Goal: Transaction & Acquisition: Purchase product/service

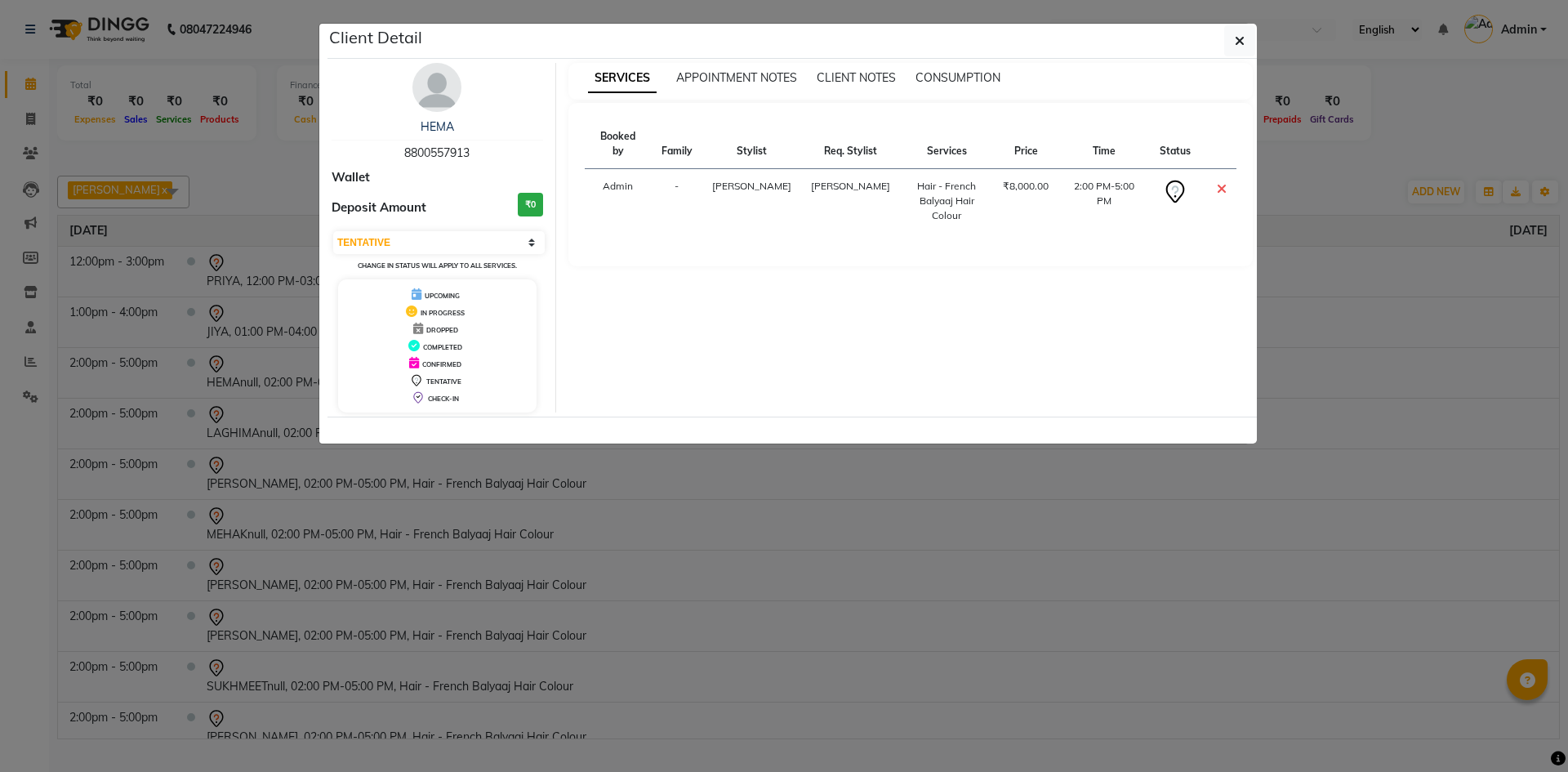
select select "7"
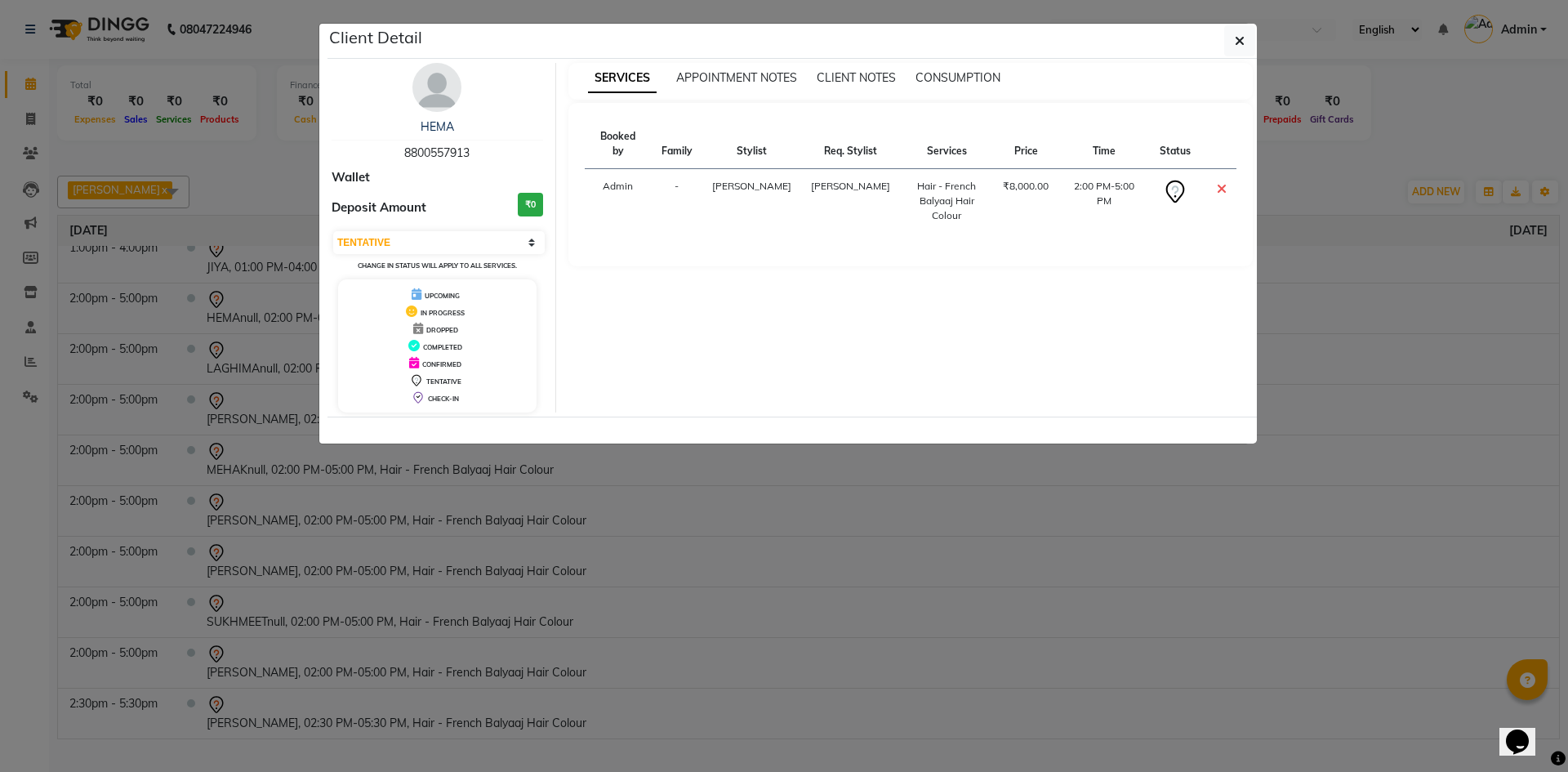
click at [225, 277] on ngb-modal-window "Client Detail HEMA 8800557913 Wallet Deposit Amount ₹0 Select CONFIRMED TENTATI…" at bounding box center [784, 386] width 1568 height 772
click at [23, 117] on ngb-modal-window "Client Detail HEMA 8800557913 Wallet Deposit Amount ₹0 Select CONFIRMED TENTATI…" at bounding box center [784, 386] width 1568 height 772
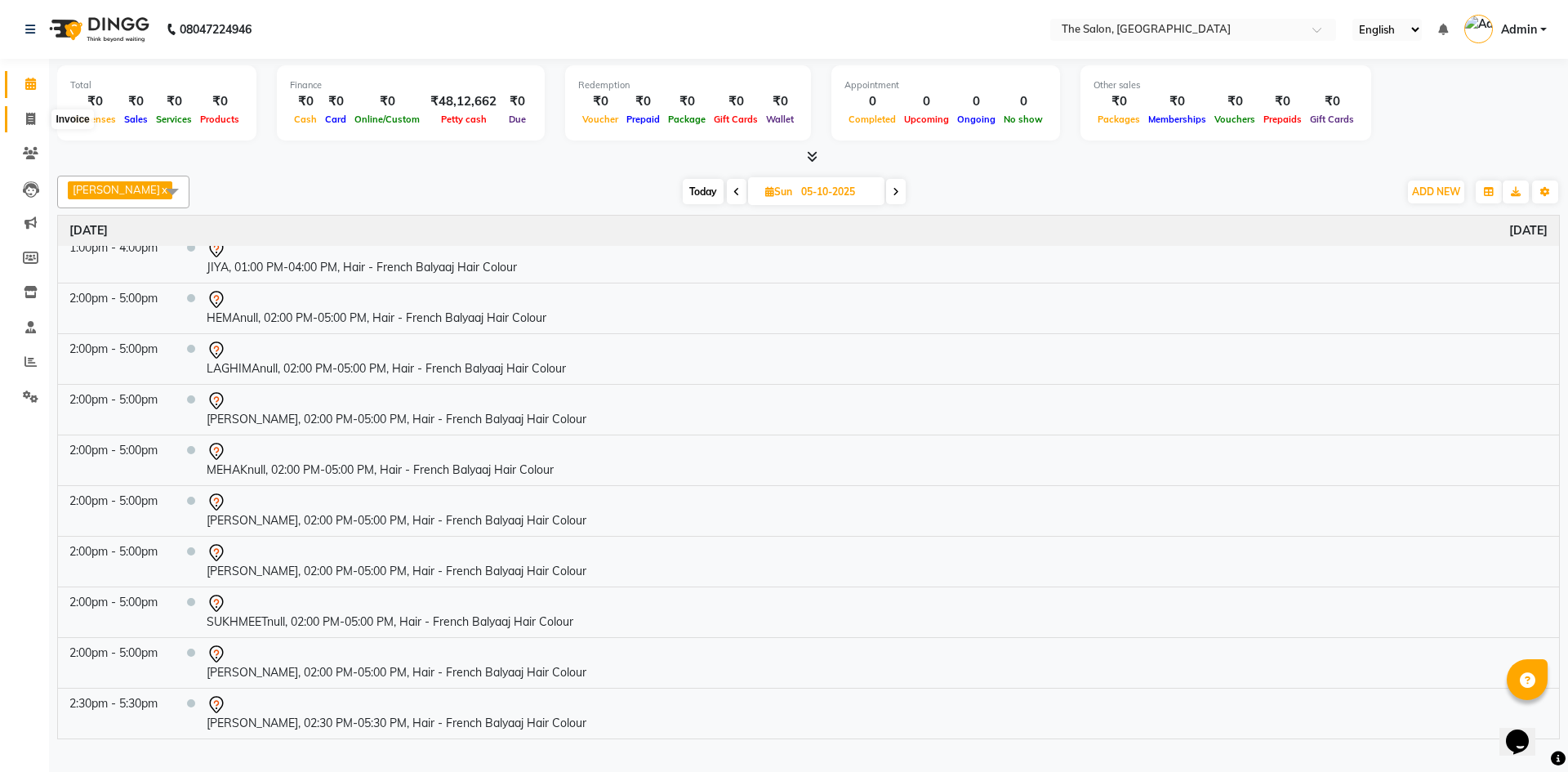
drag, startPoint x: 33, startPoint y: 110, endPoint x: 60, endPoint y: 131, distance: 34.2
click at [33, 110] on span at bounding box center [30, 119] width 28 height 19
select select "service"
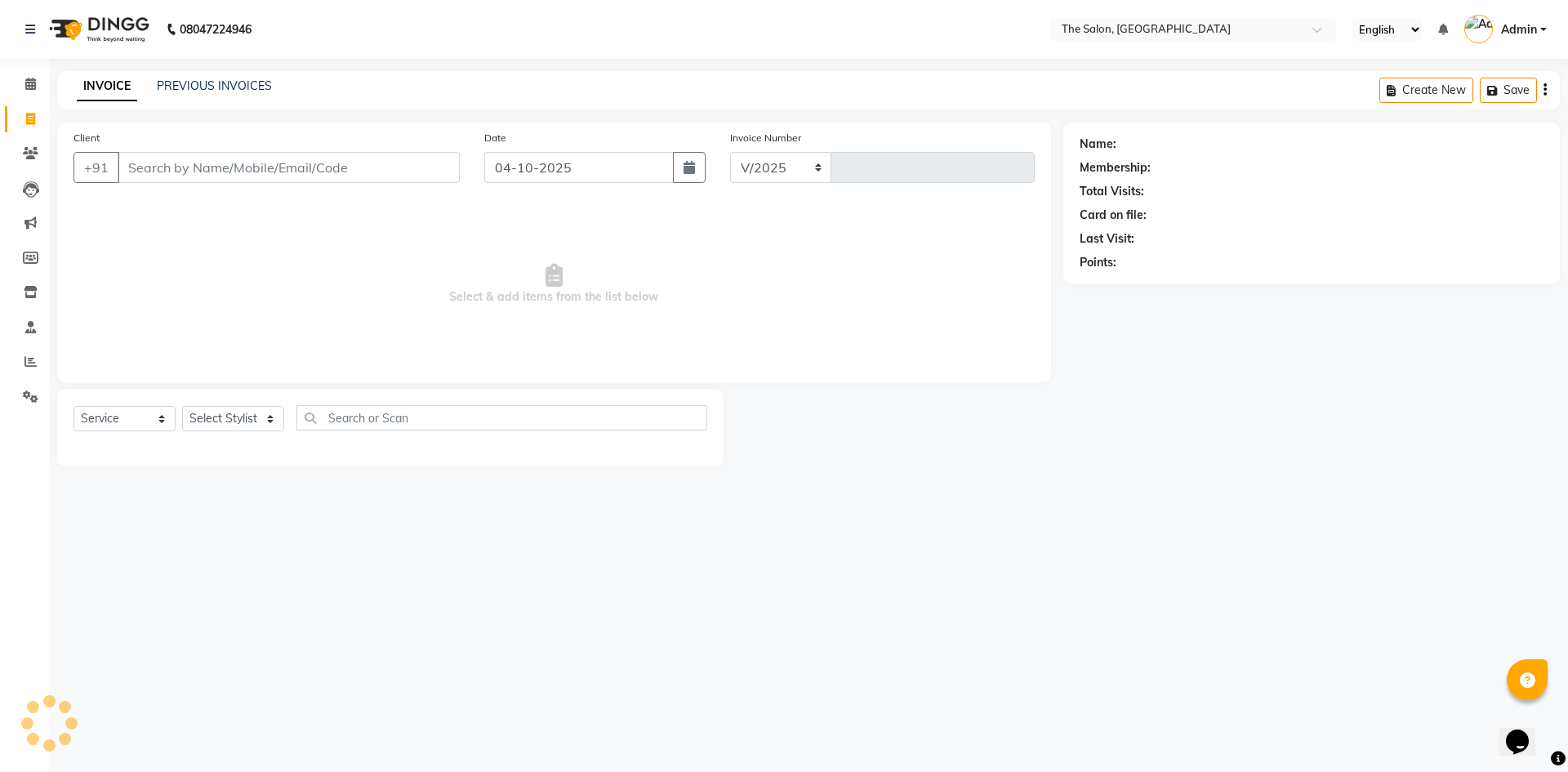
select select "4245"
type input "1491"
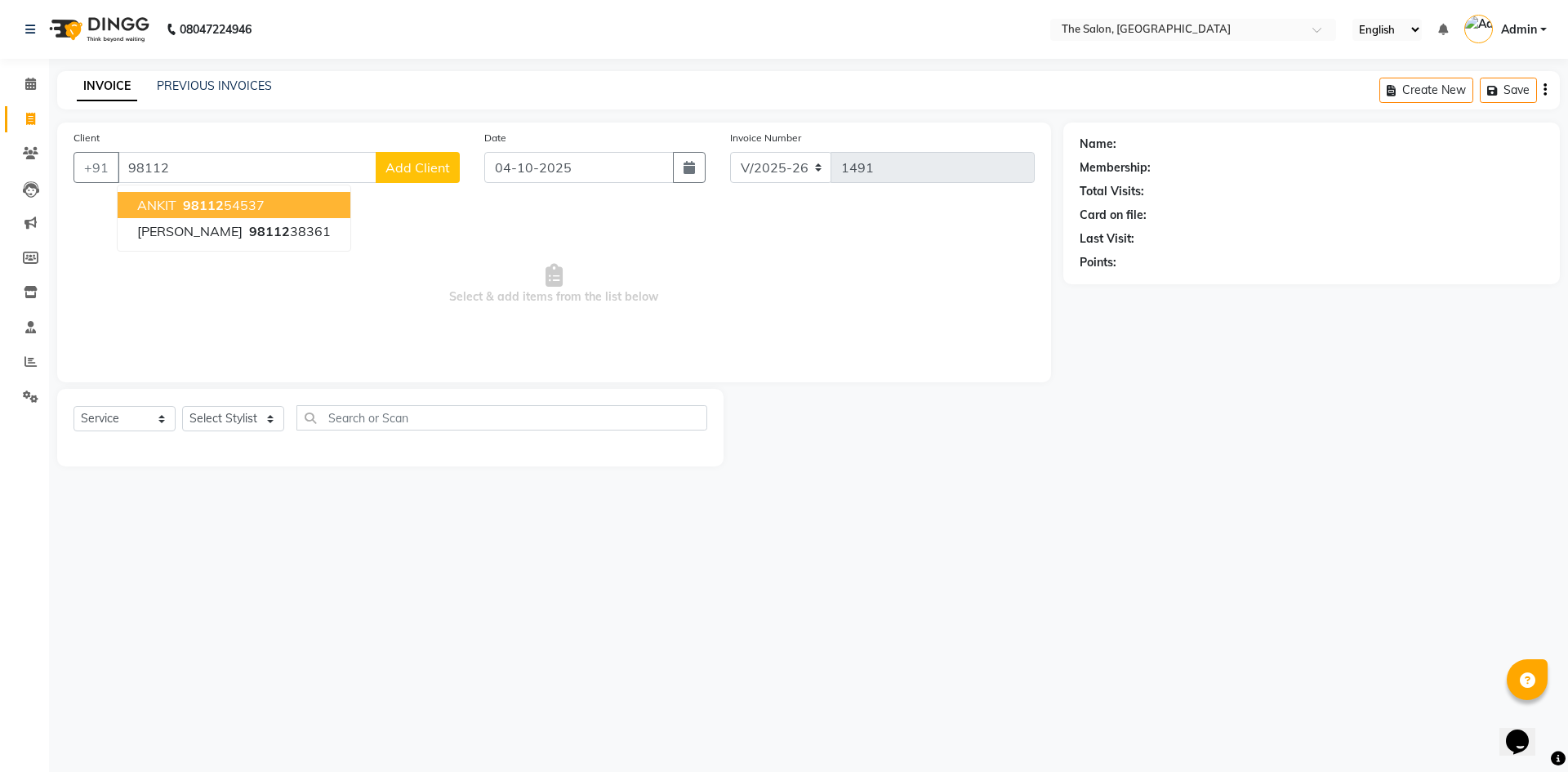
click at [273, 205] on button "ANKIT 98112 54537" at bounding box center [234, 205] width 233 height 26
type input "9811254537"
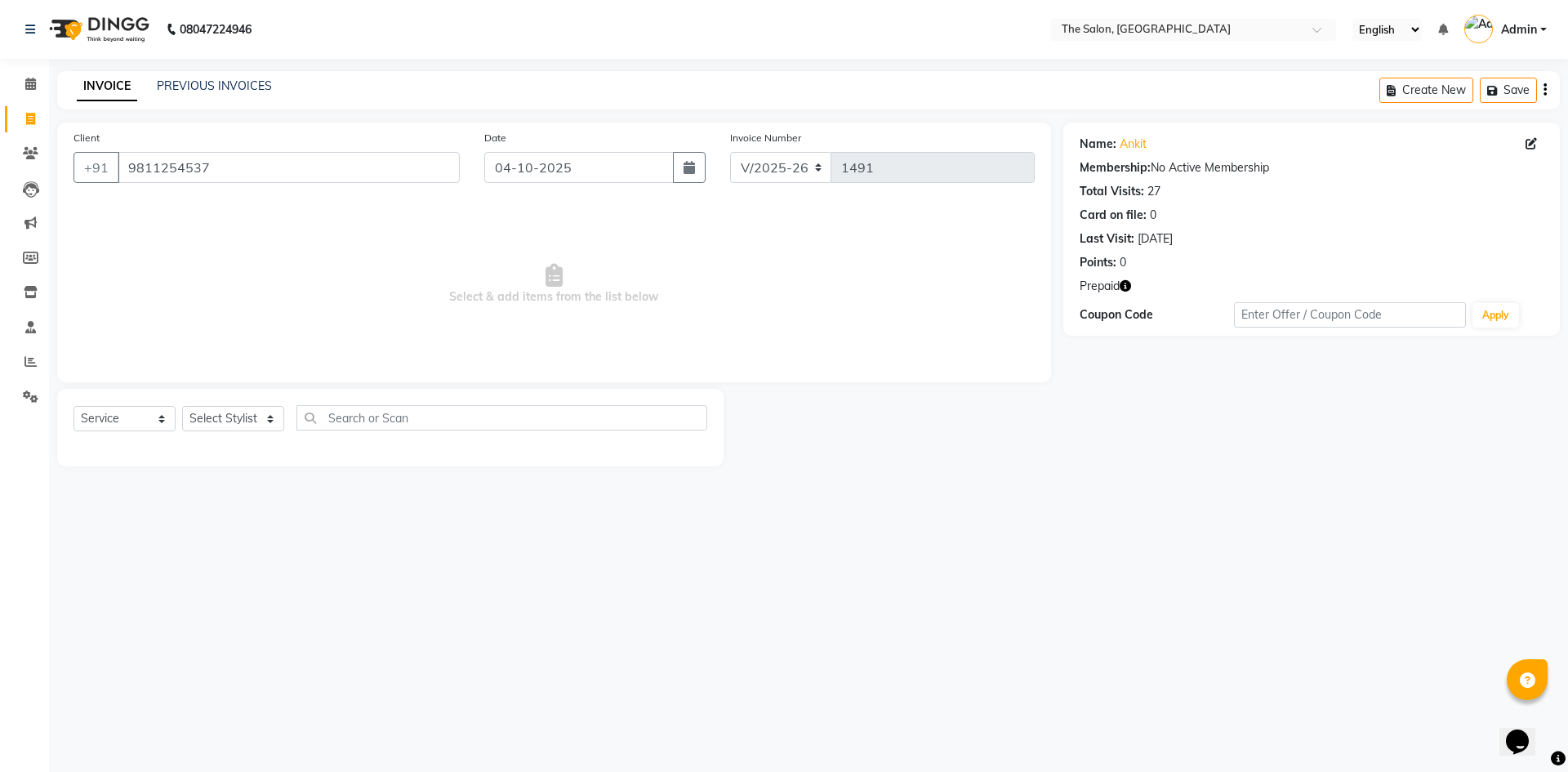
click at [1127, 287] on icon "button" at bounding box center [1126, 286] width 11 height 11
click at [740, 332] on span "Select & add items from the list below" at bounding box center [554, 285] width 961 height 163
click at [238, 418] on select "Select Stylist [PERSON_NAME] [PERSON_NAME] AKASH [PERSON_NAME] ARJUN [PERSON_NA…" at bounding box center [233, 418] width 102 height 25
select select "22745"
click at [182, 406] on select "Select Stylist [PERSON_NAME] [PERSON_NAME] AKASH [PERSON_NAME] ARJUN [PERSON_NA…" at bounding box center [233, 418] width 102 height 25
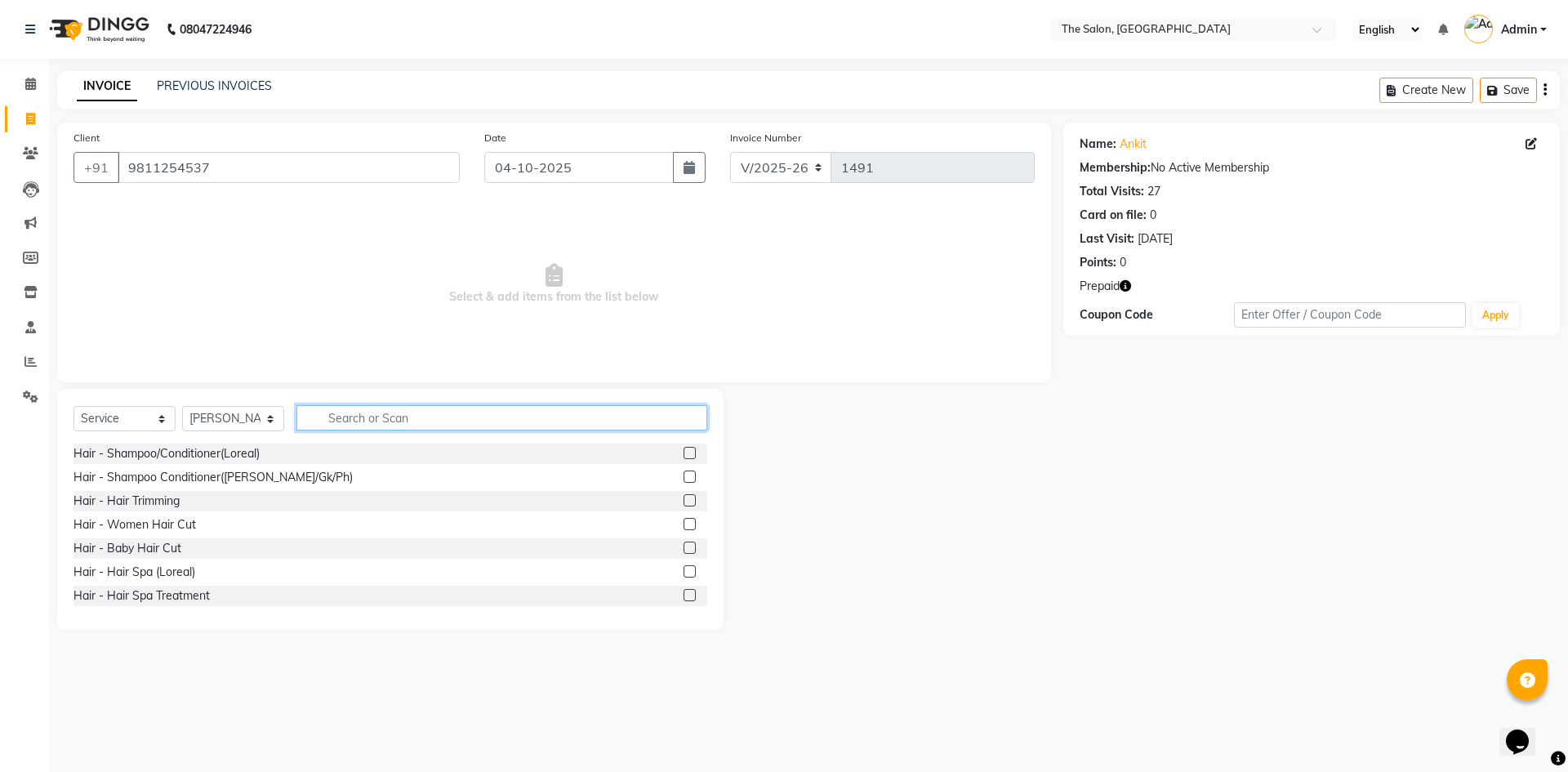
click at [351, 421] on input "text" at bounding box center [502, 418] width 411 height 25
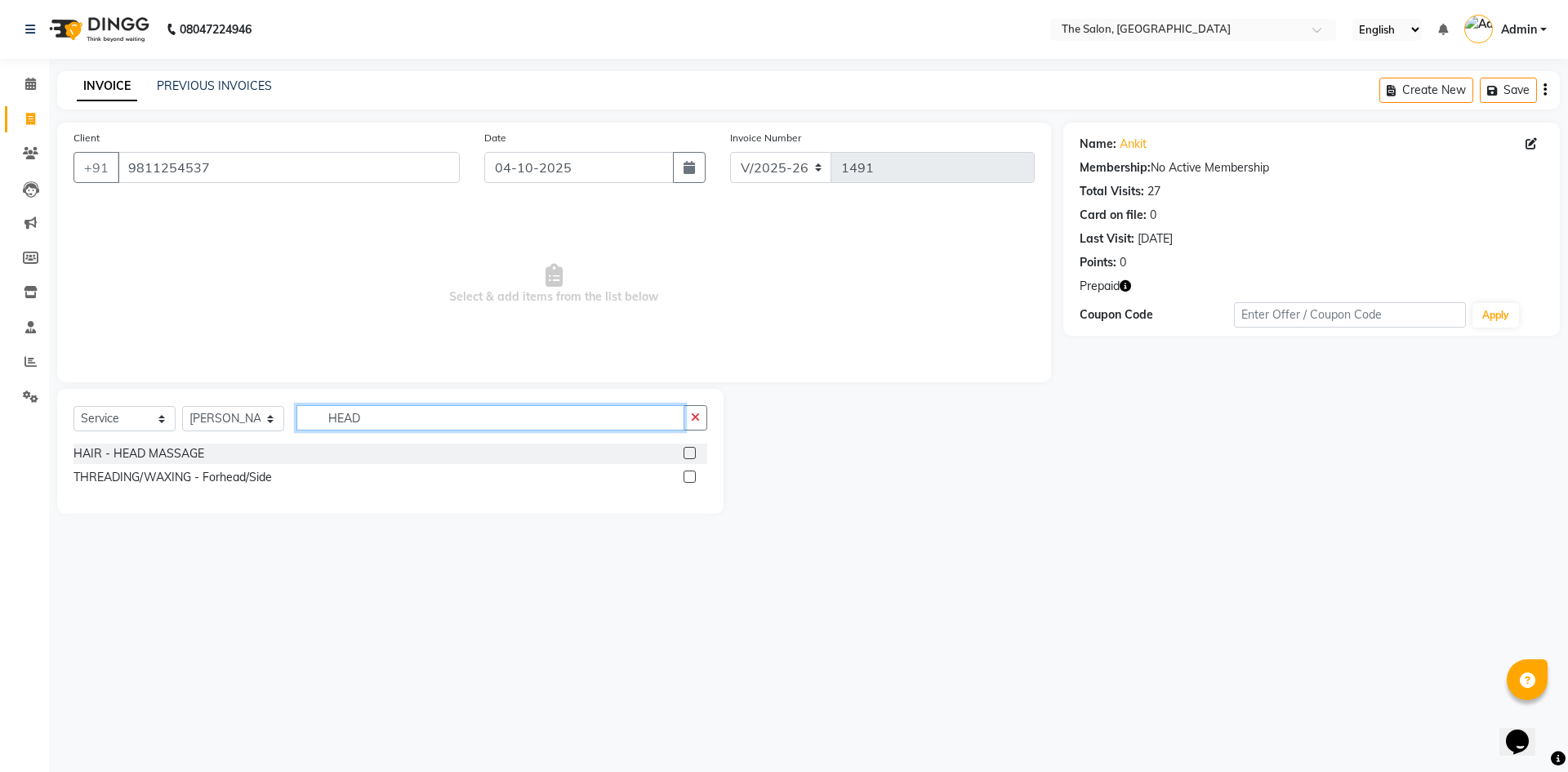
type input "HEAD"
click at [694, 455] on label at bounding box center [689, 453] width 12 height 12
click at [694, 455] on input "checkbox" at bounding box center [688, 454] width 10 height 10
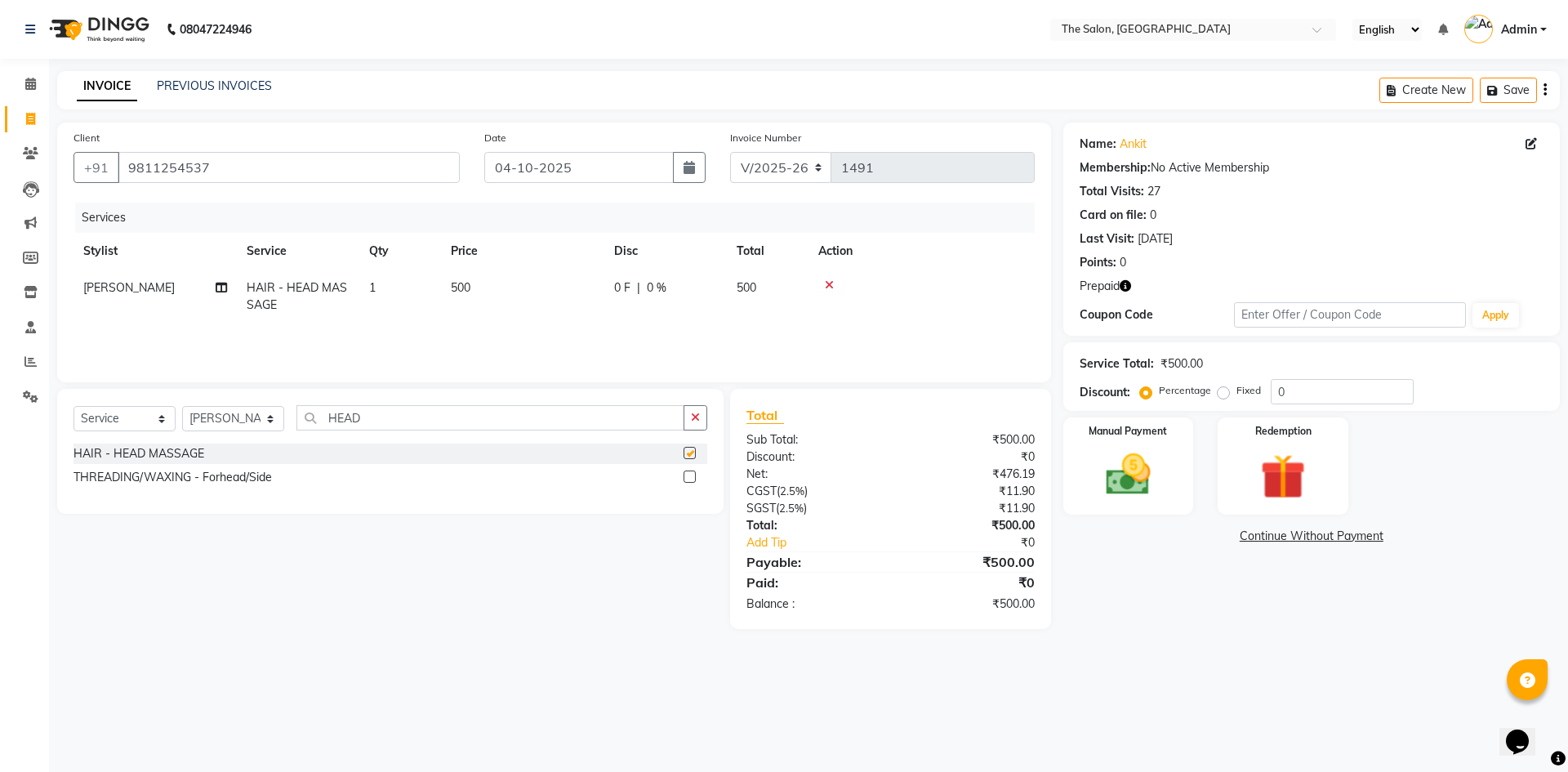
checkbox input "false"
drag, startPoint x: 406, startPoint y: 425, endPoint x: 269, endPoint y: 437, distance: 137.5
click at [269, 437] on div "Select Service Product Membership Package Voucher Prepaid Gift Card Select Styl…" at bounding box center [390, 425] width 634 height 39
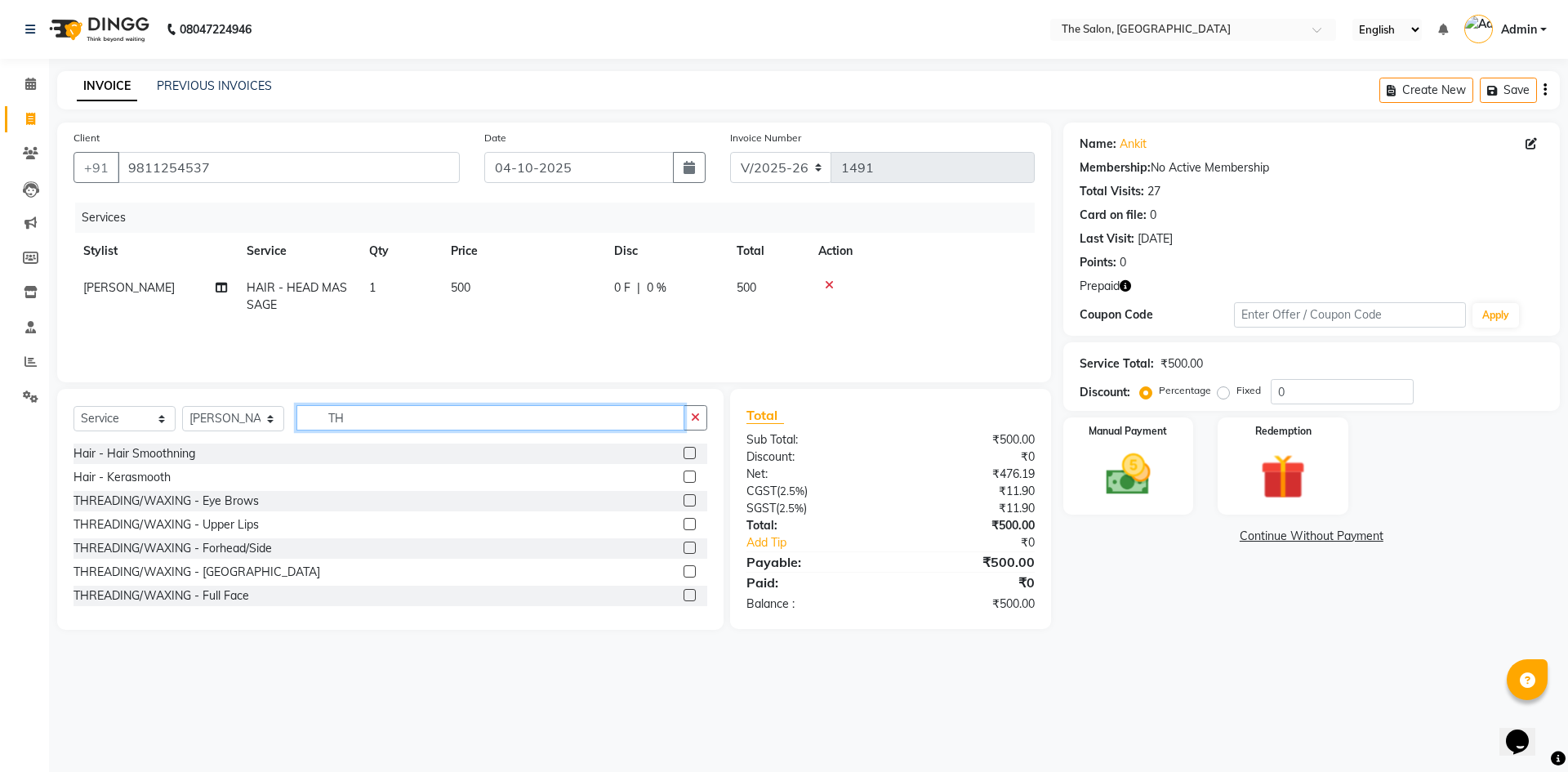
type input "TH"
click at [684, 522] on label at bounding box center [689, 524] width 12 height 12
click at [684, 522] on input "checkbox" at bounding box center [688, 524] width 10 height 10
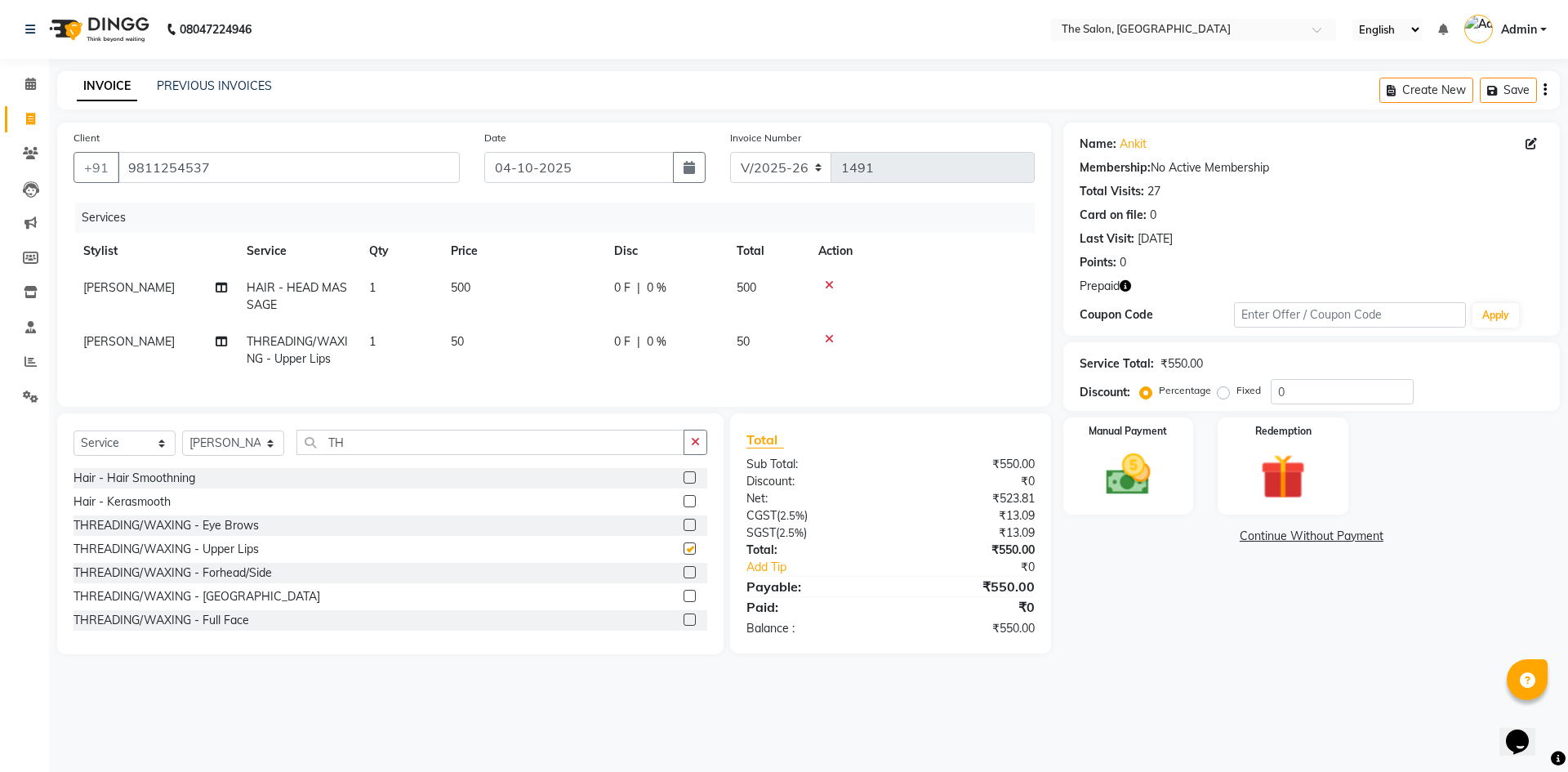
checkbox input "false"
click at [467, 343] on td "50" at bounding box center [523, 350] width 163 height 54
select select "22745"
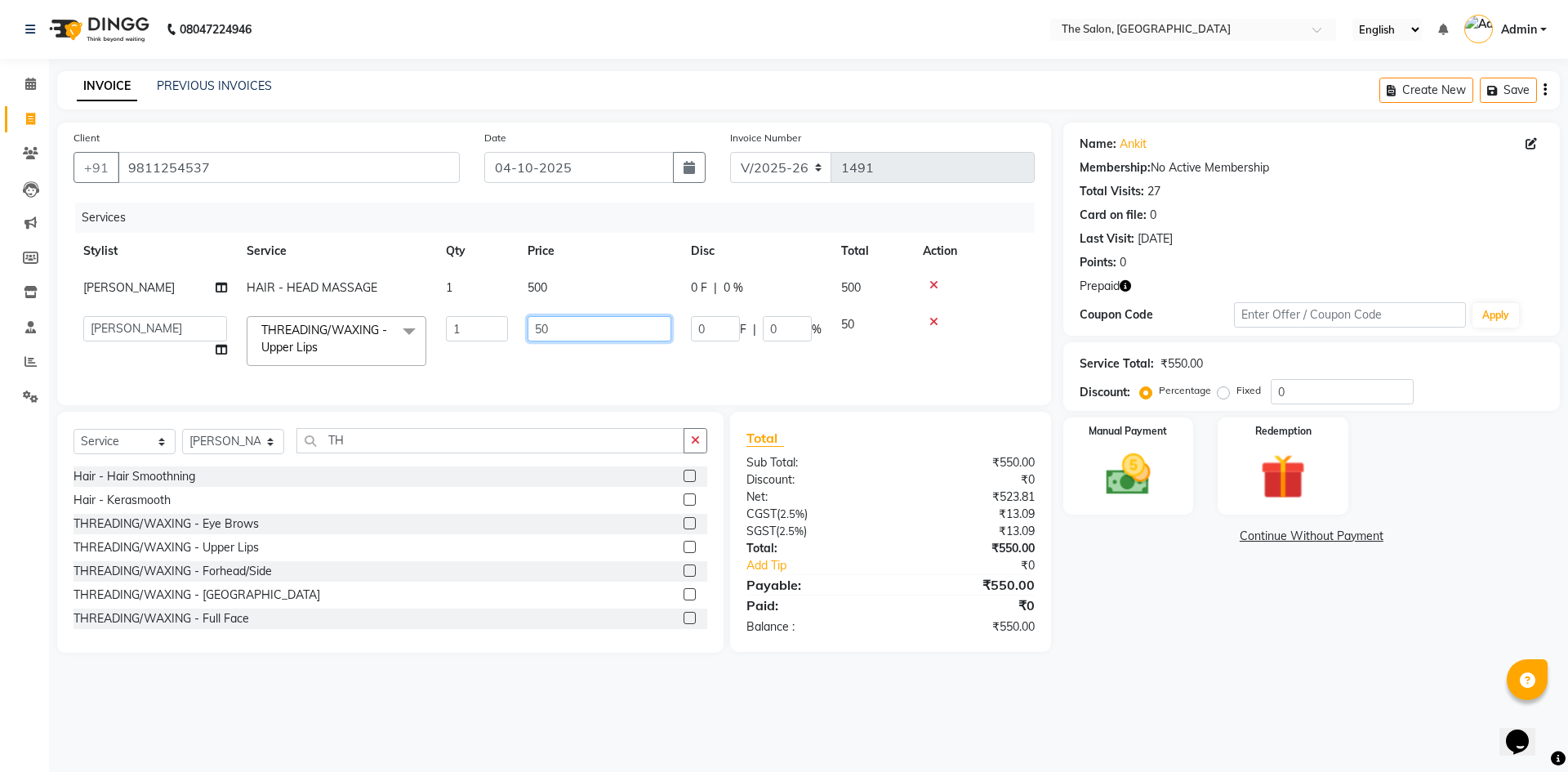
drag, startPoint x: 568, startPoint y: 329, endPoint x: 468, endPoint y: 340, distance: 100.6
click at [468, 340] on tr "[PERSON_NAME] [PERSON_NAME] [PERSON_NAME] [PERSON_NAME] [PERSON_NAME] KP NITIN …" at bounding box center [554, 341] width 961 height 69
type input "200"
click at [574, 375] on td "200" at bounding box center [600, 341] width 163 height 69
select select "22745"
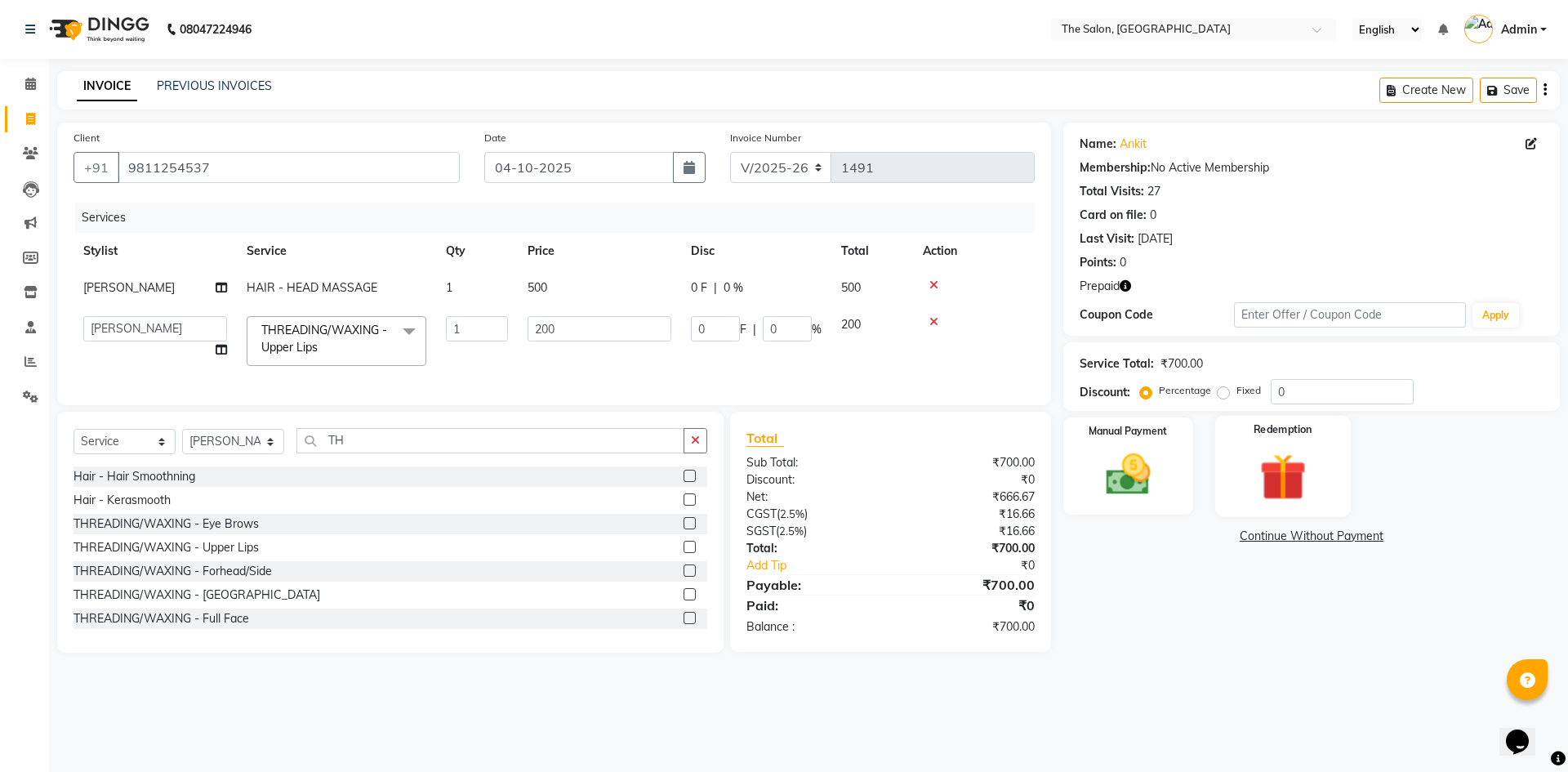
click at [1326, 453] on div "Redemption" at bounding box center [1284, 466] width 135 height 100
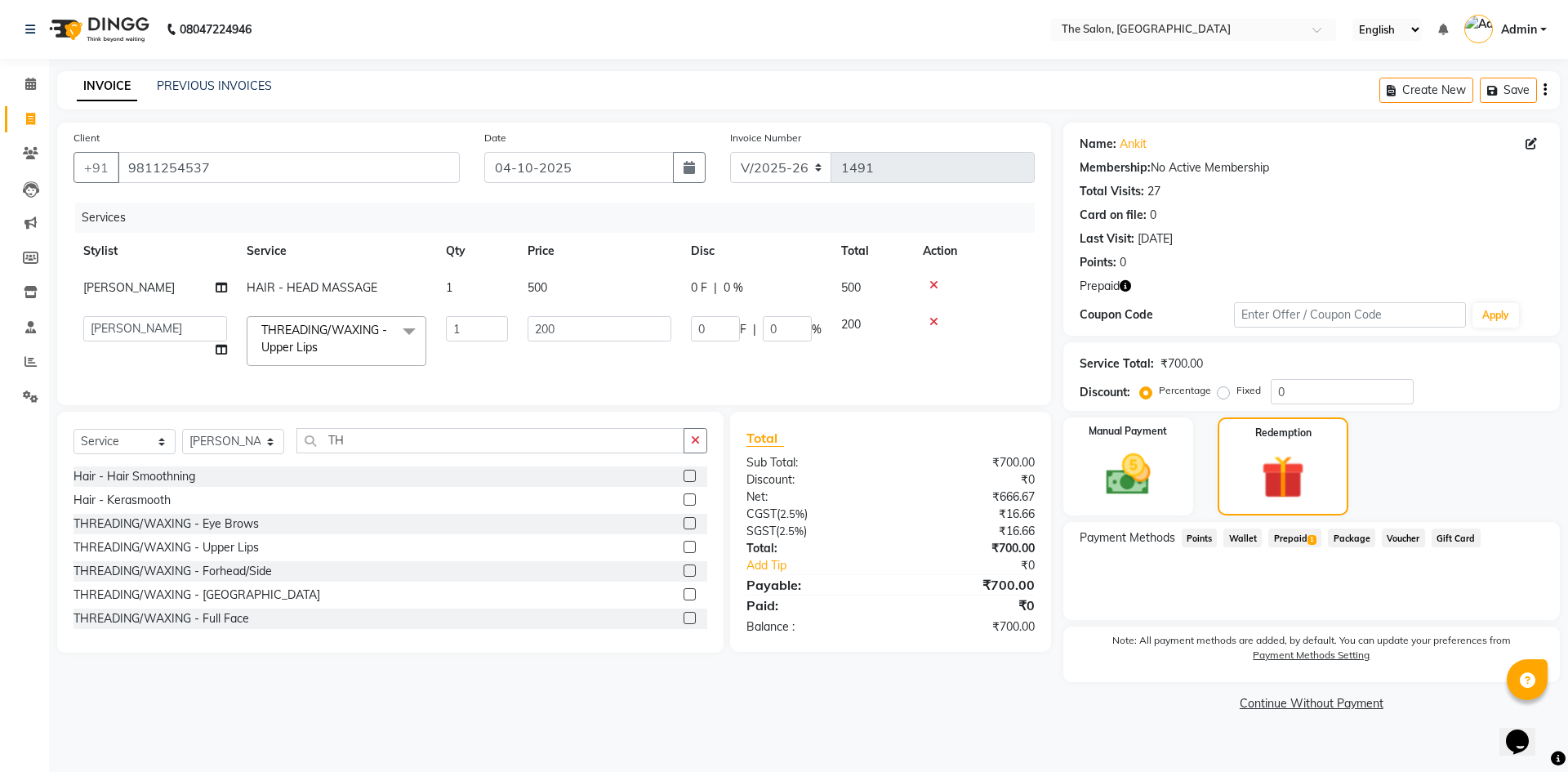
click at [1276, 541] on span "Prepaid 1" at bounding box center [1295, 538] width 54 height 19
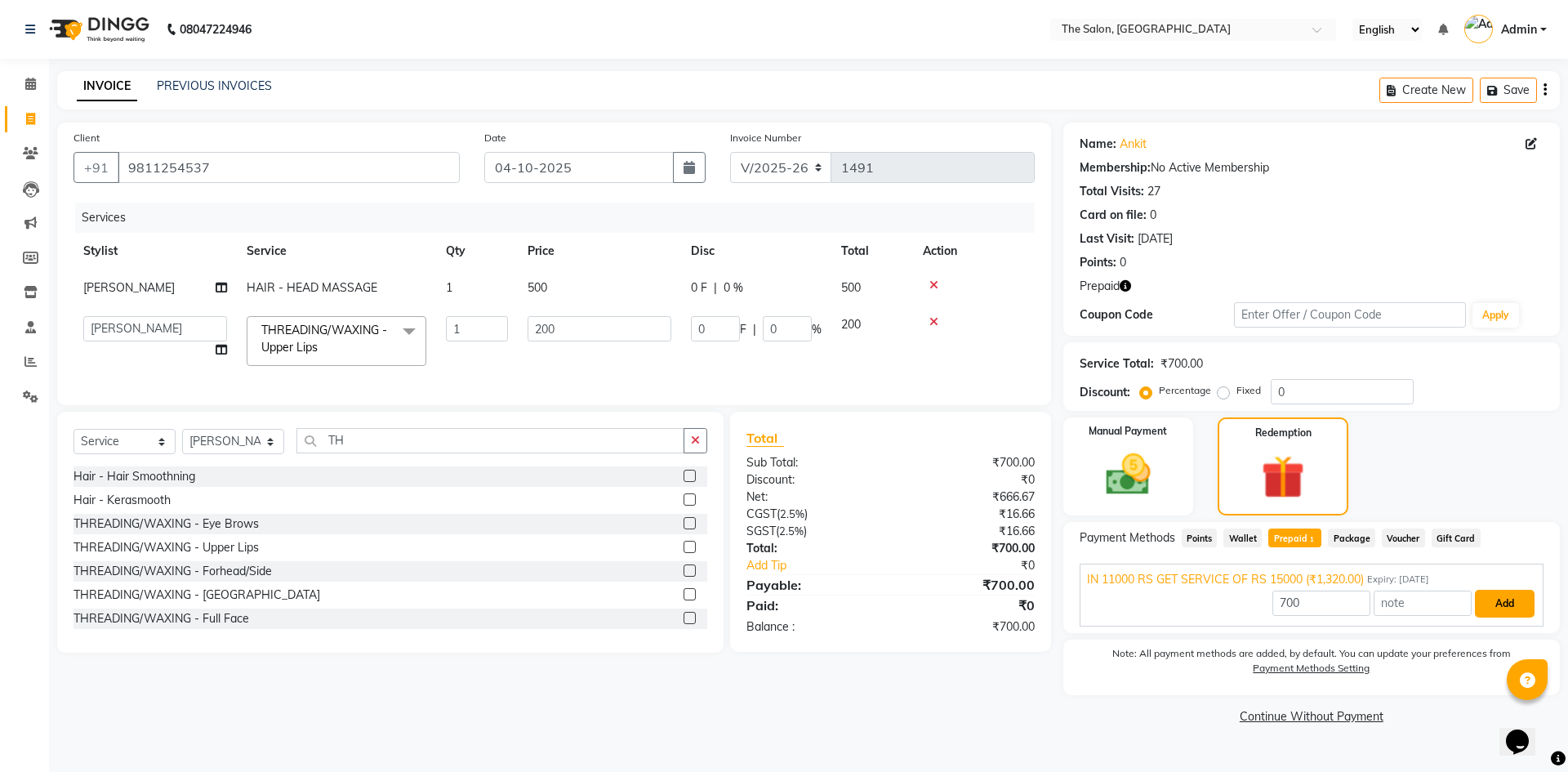
click at [1502, 612] on button "Add" at bounding box center [1505, 604] width 60 height 28
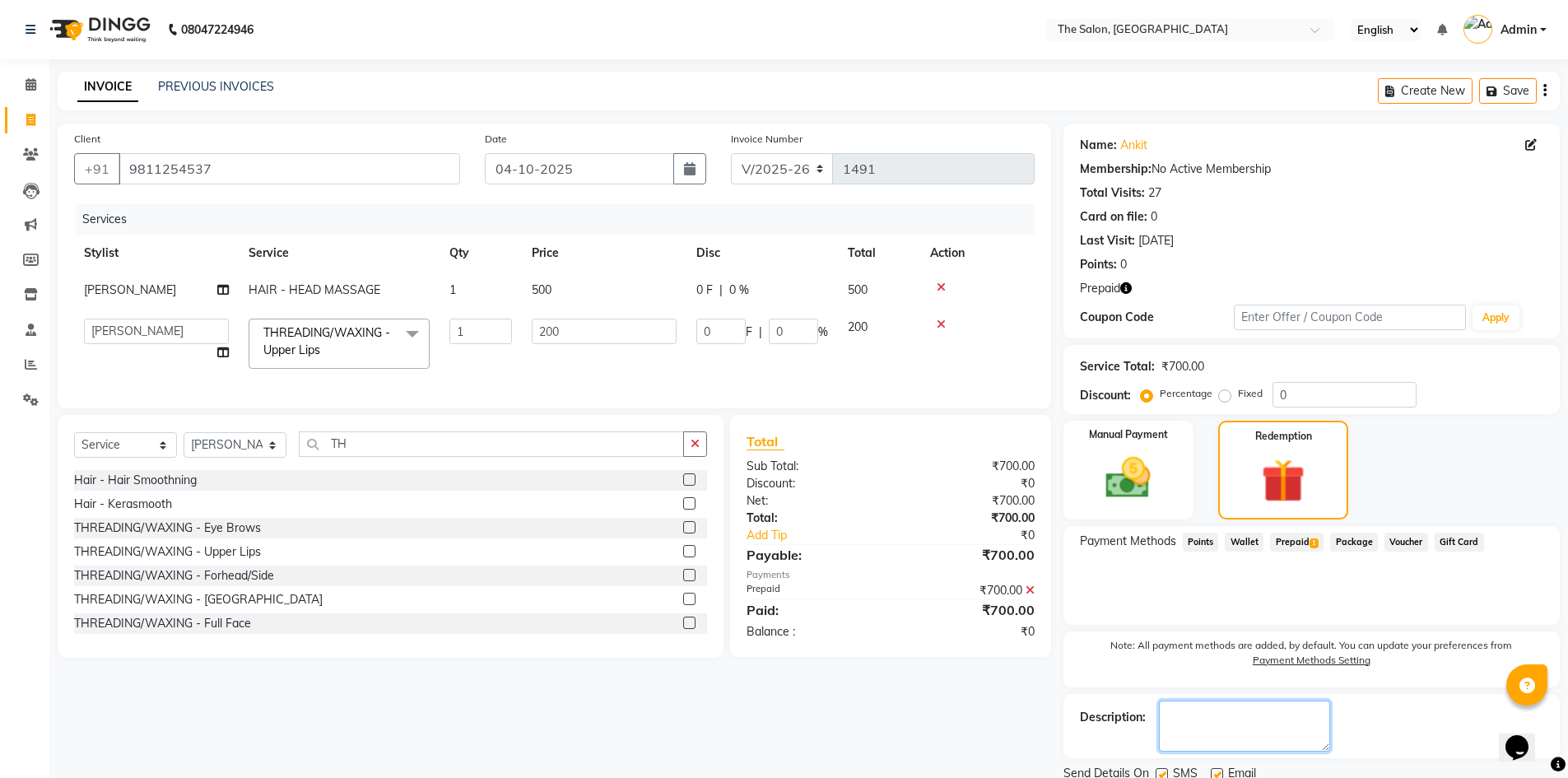
click at [1161, 712] on textarea at bounding box center [1244, 726] width 171 height 51
click at [1160, 765] on div "SMS" at bounding box center [1183, 775] width 55 height 21
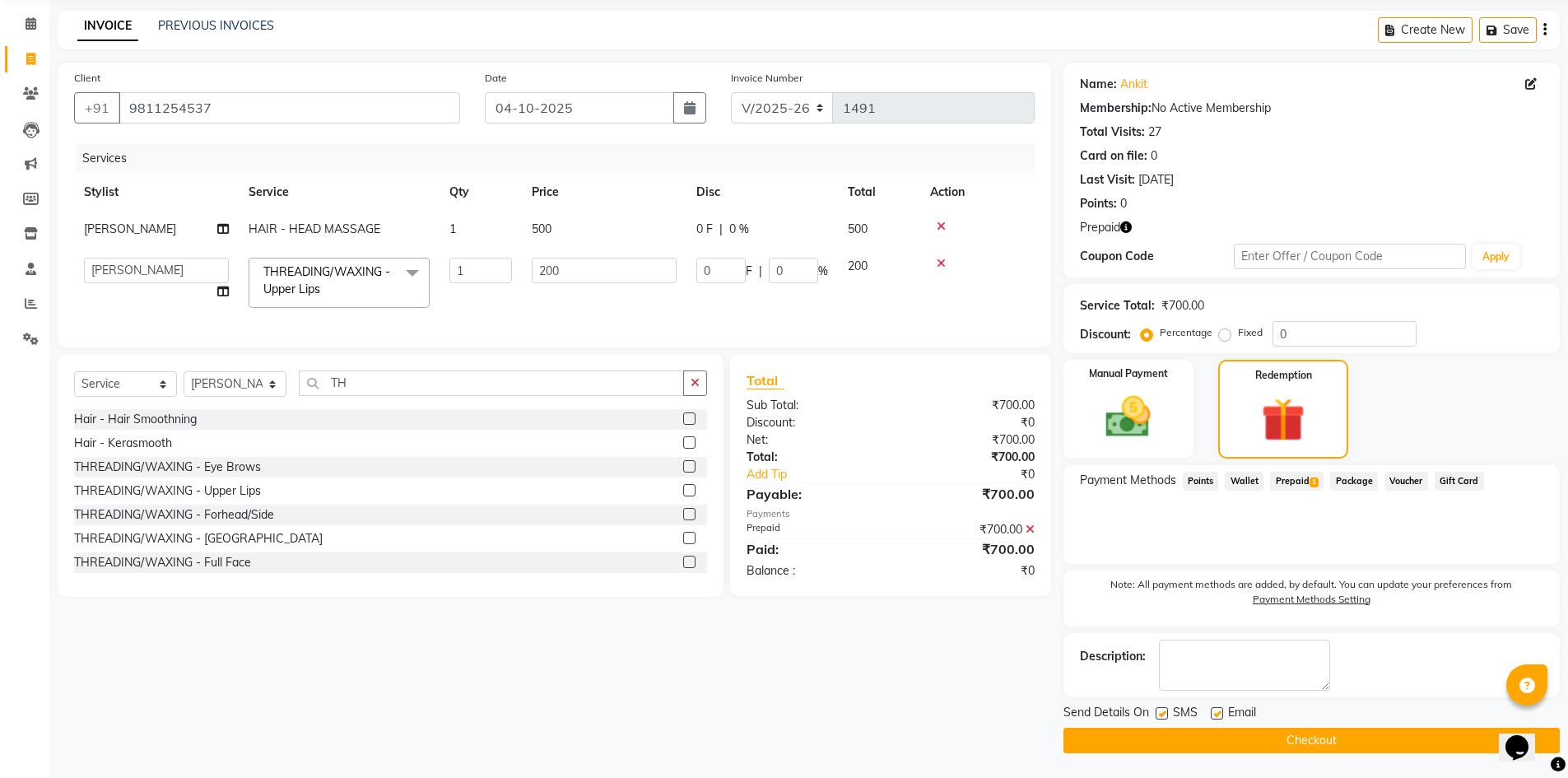
click at [1159, 710] on label at bounding box center [1161, 713] width 12 height 12
click at [1159, 710] on input "checkbox" at bounding box center [1160, 714] width 10 height 10
checkbox input "false"
click at [1217, 709] on label at bounding box center [1217, 713] width 12 height 12
click at [1217, 709] on input "checkbox" at bounding box center [1216, 714] width 10 height 10
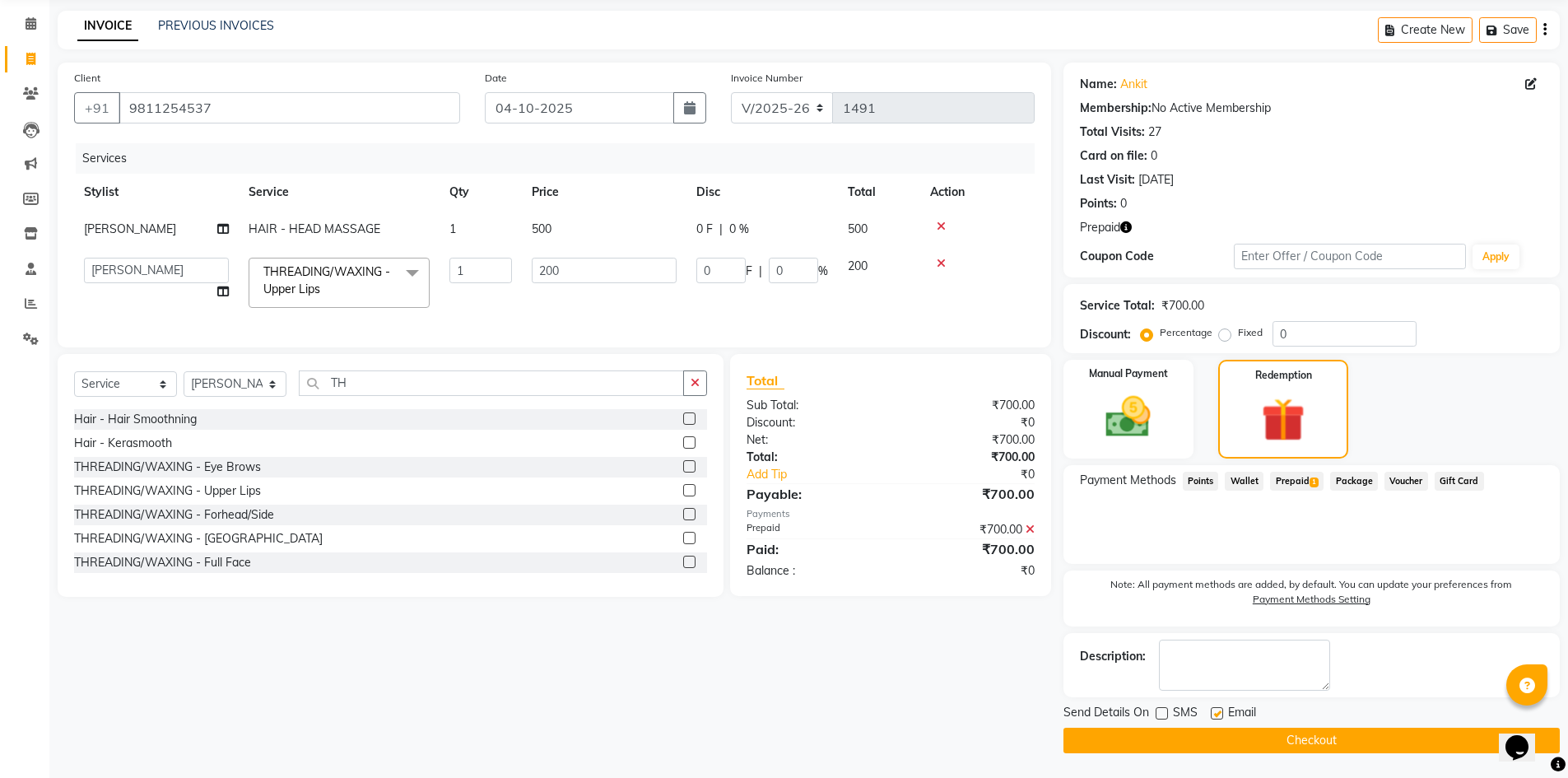
checkbox input "false"
click at [1228, 737] on button "Checkout" at bounding box center [1312, 740] width 497 height 26
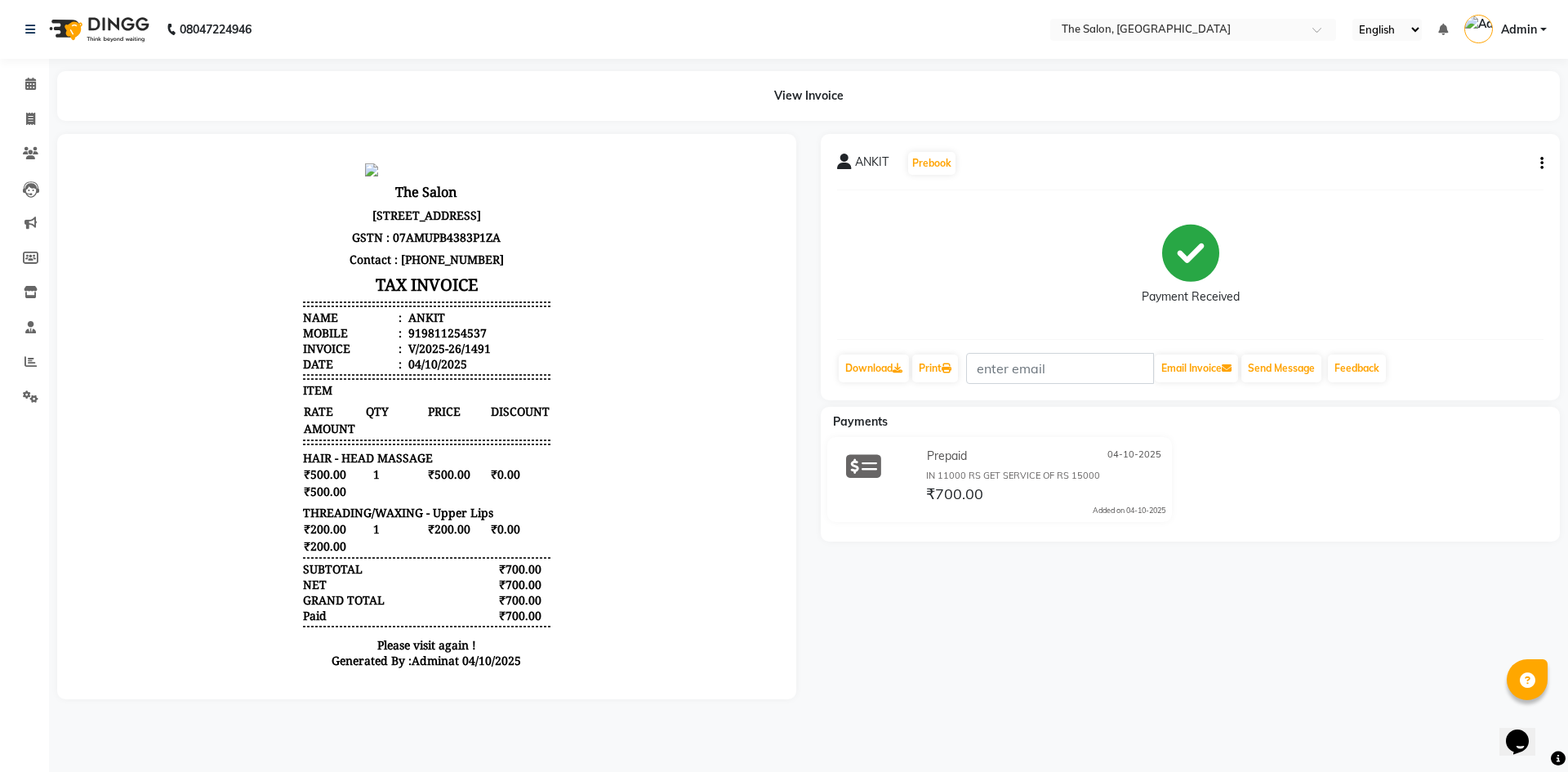
click at [1566, 424] on div "ANKIT Prebook Payment Received Download Print Email Invoice Send Message Feedba…" at bounding box center [1190, 417] width 763 height 565
drag, startPoint x: 1253, startPoint y: 814, endPoint x: 372, endPoint y: 514, distance: 930.7
click at [371, 500] on div "₹500.00 1 ₹500.00 ₹0.00 ₹500.00" at bounding box center [426, 483] width 247 height 35
click at [1021, 622] on div "ANKIT Prebook Payment Received Download Print Email Invoice Send Message Feedba…" at bounding box center [1190, 417] width 763 height 565
click at [39, 116] on span at bounding box center [30, 119] width 28 height 19
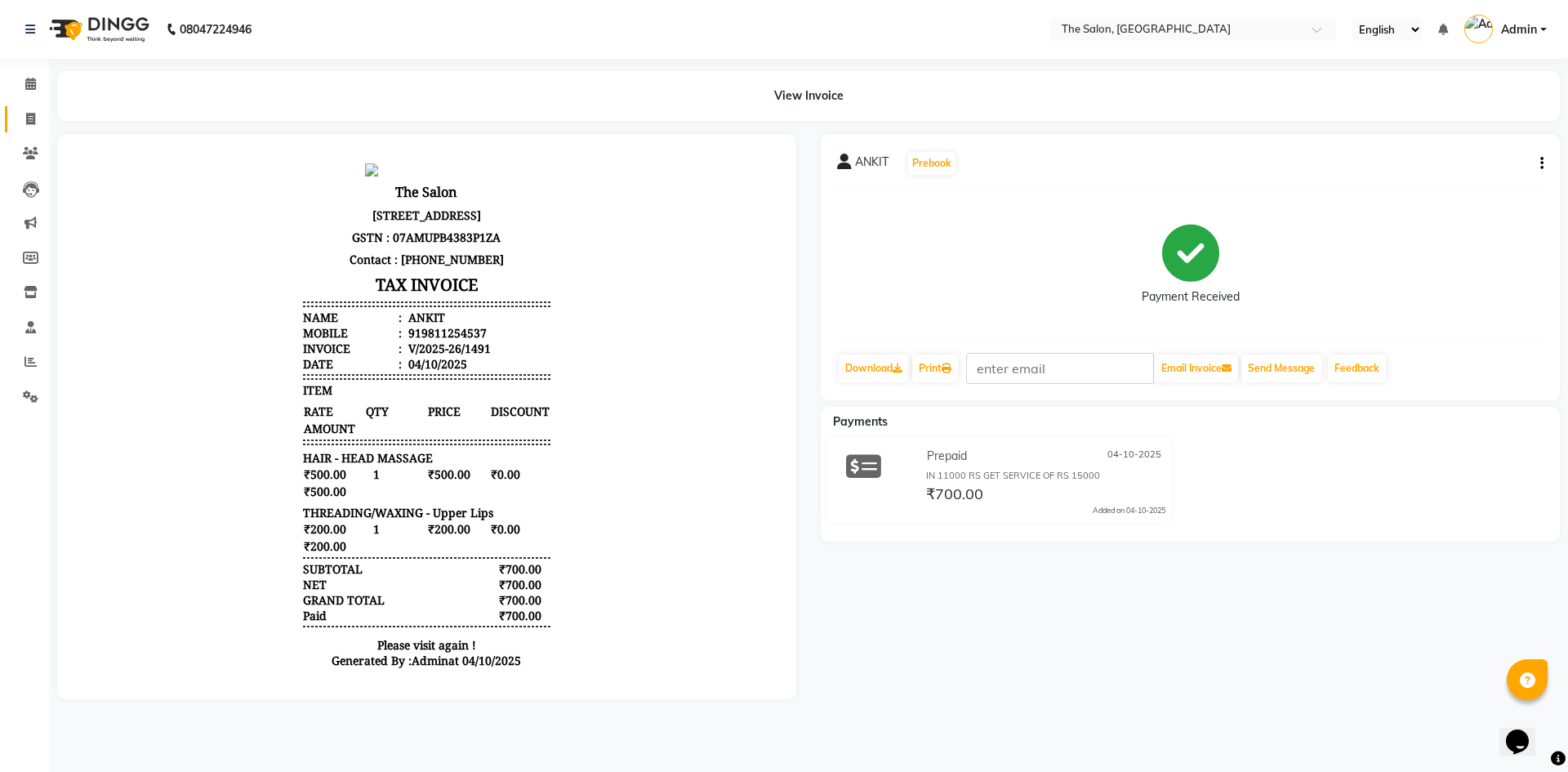
select select "4245"
select select "service"
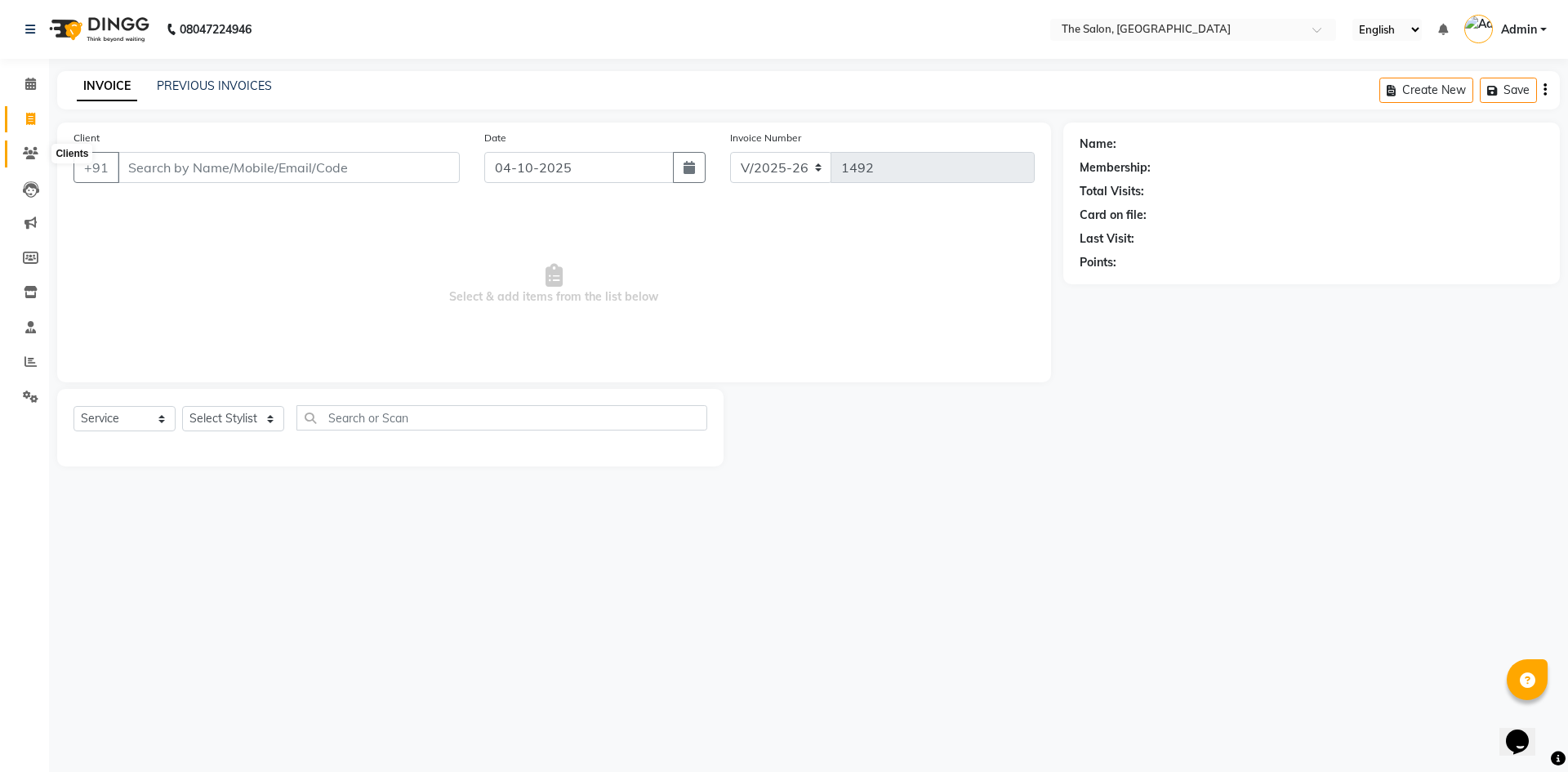
click at [35, 152] on icon at bounding box center [30, 153] width 16 height 12
